Goal: Obtain resource: Obtain resource

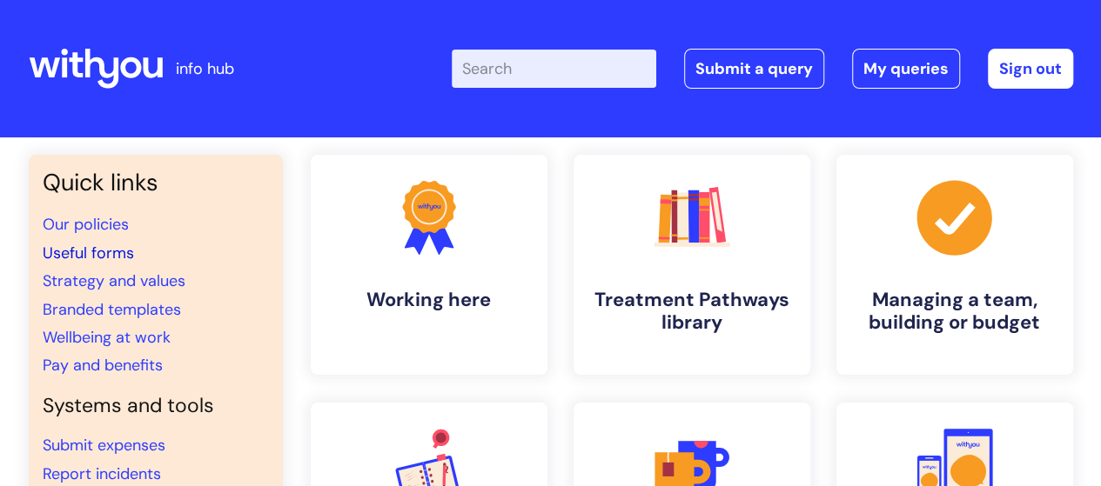
click at [78, 262] on link "Useful forms" at bounding box center [88, 253] width 91 height 21
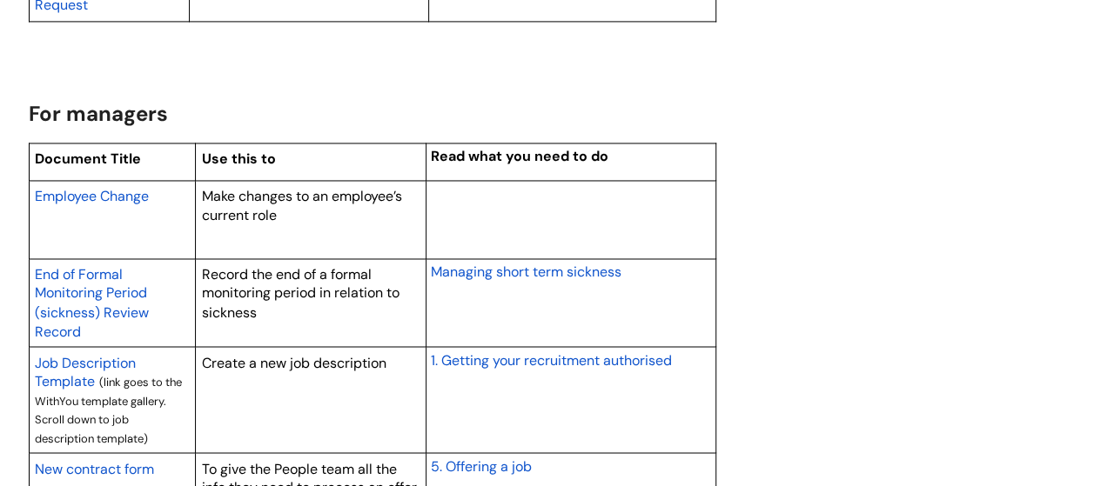
scroll to position [1808, 0]
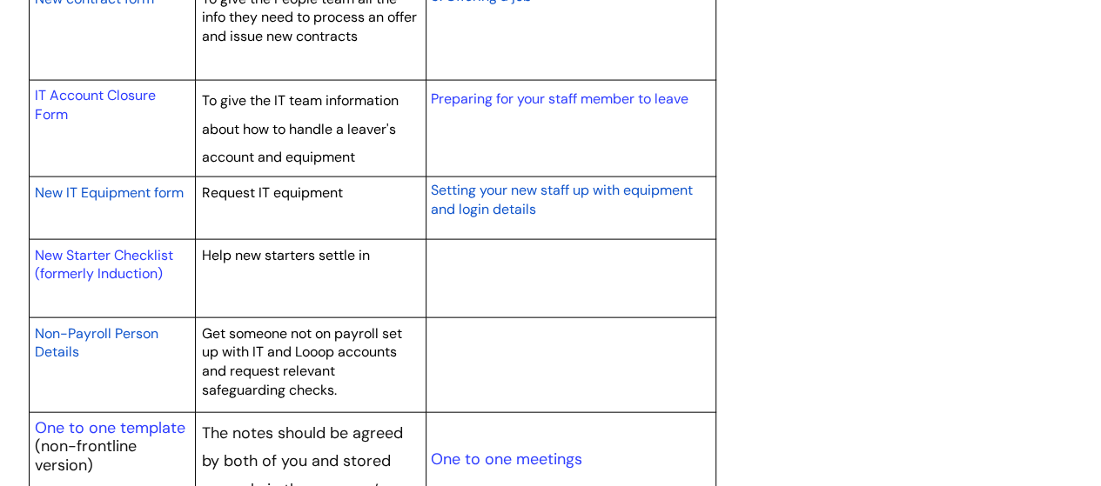
click at [94, 184] on span "New IT Equipment form" at bounding box center [109, 193] width 149 height 18
